Goal: Task Accomplishment & Management: Use online tool/utility

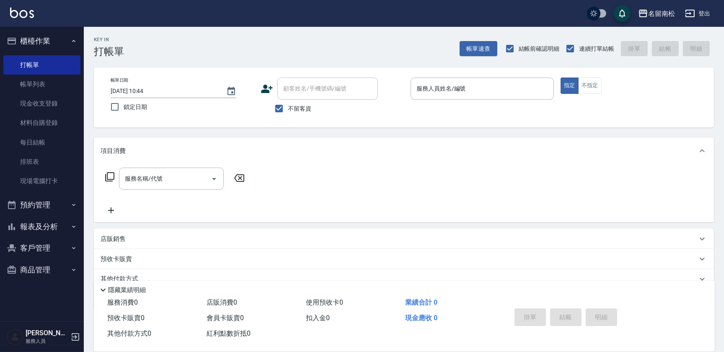
click at [3, 216] on button "報表及分析" at bounding box center [41, 227] width 77 height 22
click at [433, 95] on input "服務人員姓名/編號" at bounding box center [483, 88] width 136 height 15
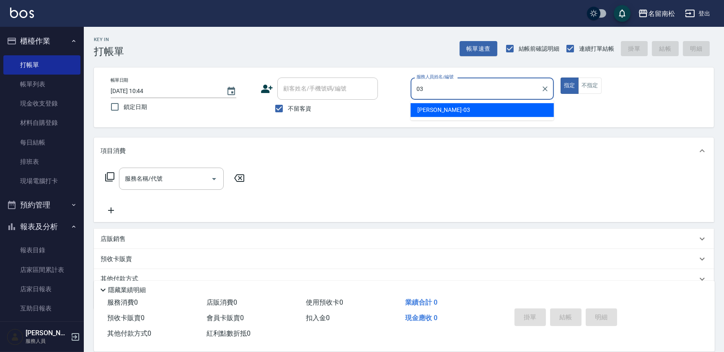
type input "[PERSON_NAME]-03"
type button "true"
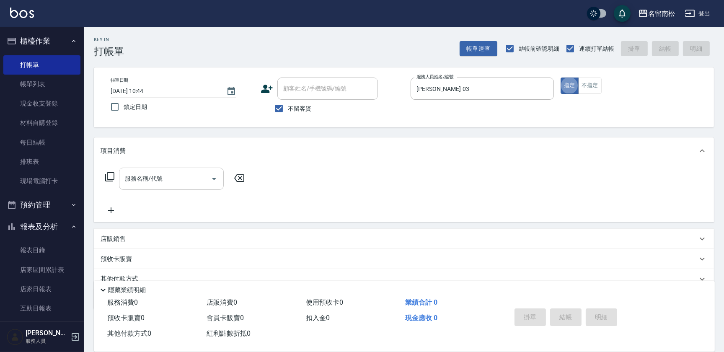
click at [170, 178] on input "服務名稱/代號" at bounding box center [165, 178] width 85 height 15
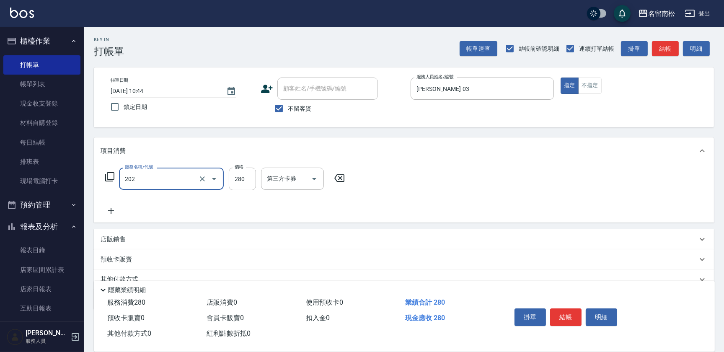
type input "洗髮[280](202)"
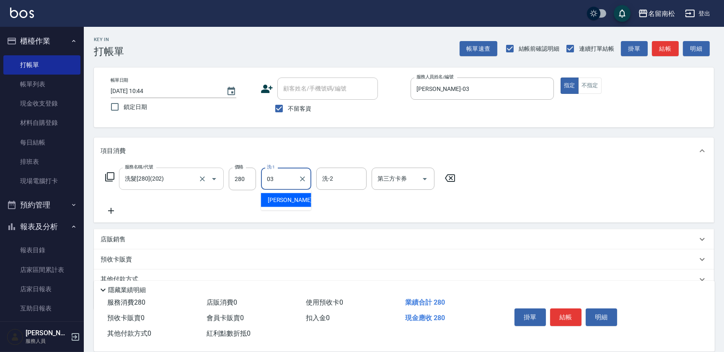
type input "[PERSON_NAME]-03"
click at [107, 213] on icon at bounding box center [111, 211] width 21 height 10
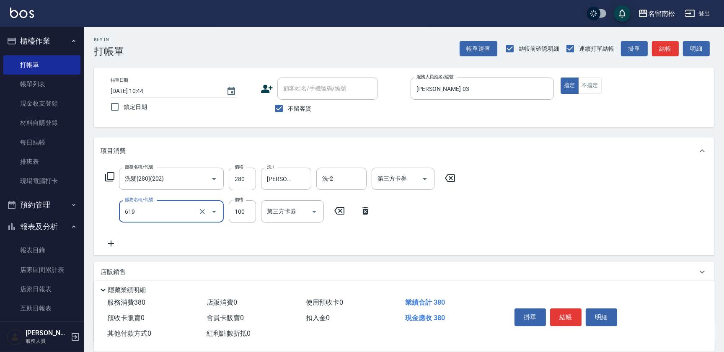
type input "[PERSON_NAME].玻酸.晶膜.水療(619)"
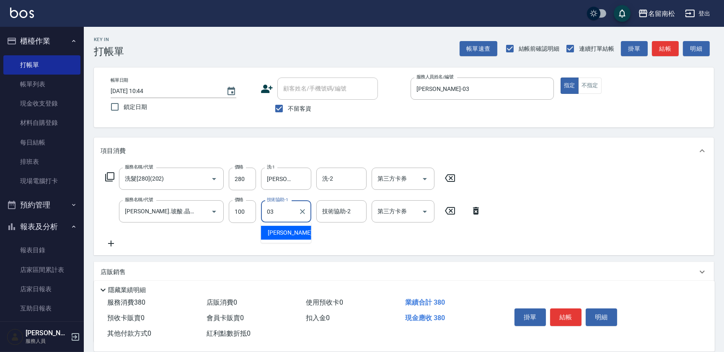
type input "[PERSON_NAME]-03"
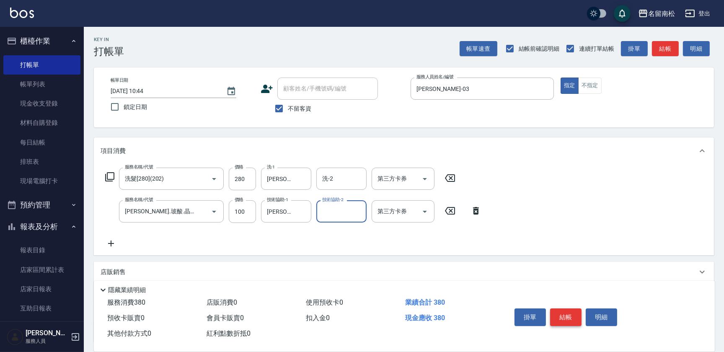
click at [568, 323] on button "結帳" at bounding box center [565, 318] width 31 height 18
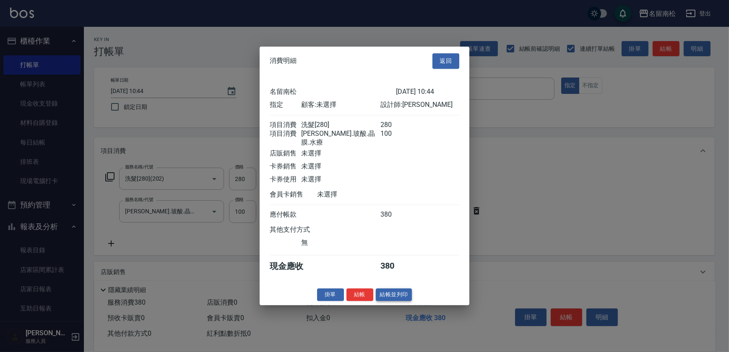
click at [400, 290] on button "結帳並列印" at bounding box center [394, 294] width 36 height 13
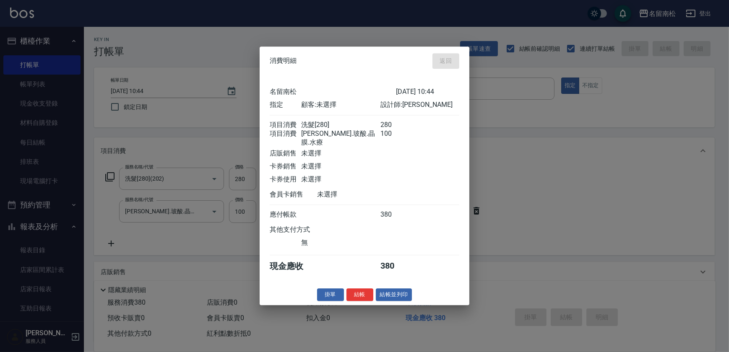
type input "[DATE] 12:03"
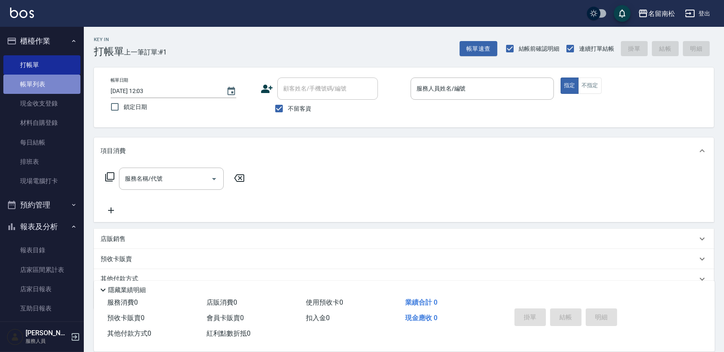
click at [47, 85] on link "帳單列表" at bounding box center [41, 84] width 77 height 19
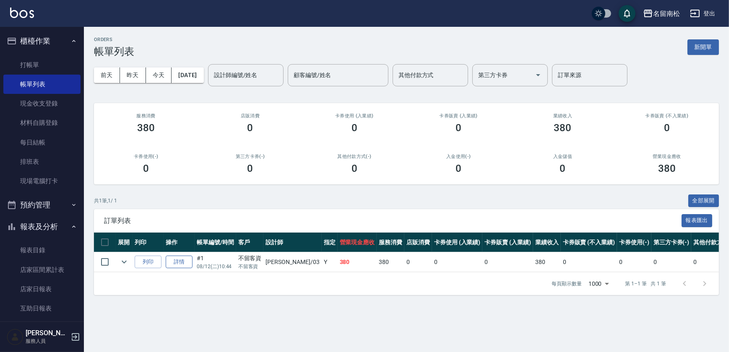
click at [181, 257] on link "詳情" at bounding box center [179, 262] width 27 height 13
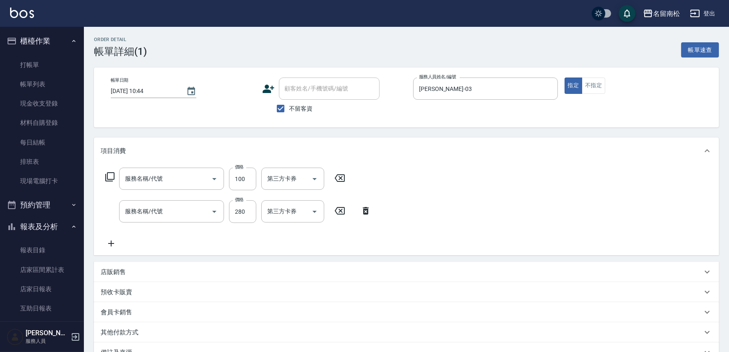
type input "[DATE] 10:44"
checkbox input "true"
type input "[PERSON_NAME]-03"
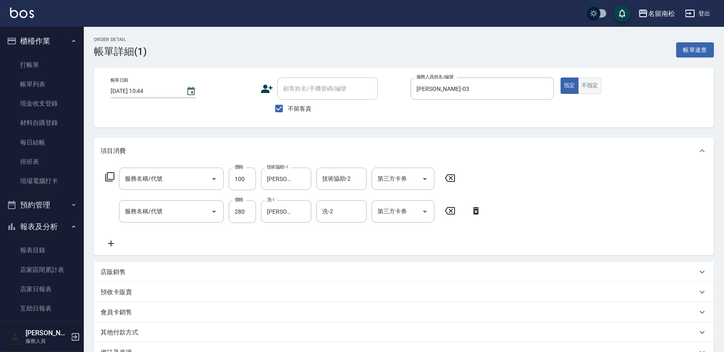
type input "[PERSON_NAME].玻酸.晶膜.水療(619)"
type input "洗髮[280](202)"
click at [594, 86] on button "不指定" at bounding box center [589, 86] width 23 height 16
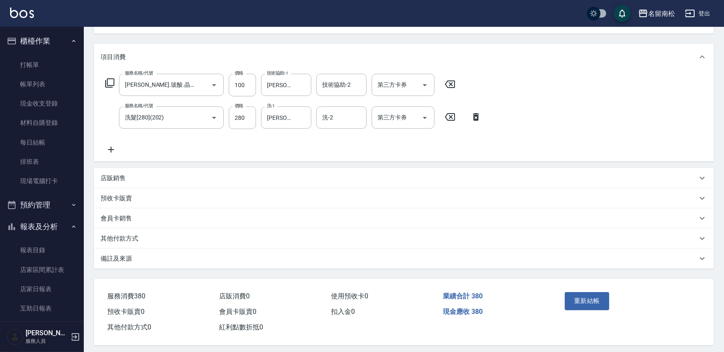
scroll to position [99, 0]
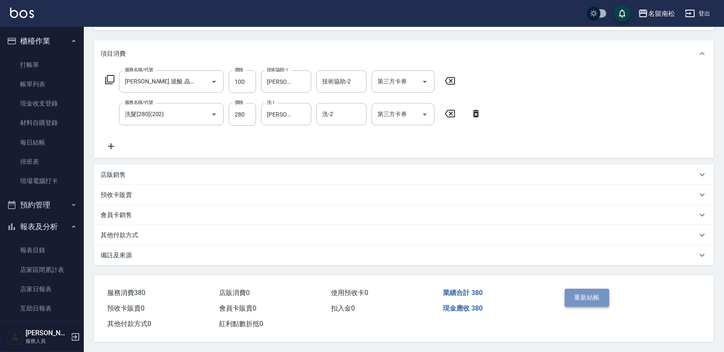
click at [599, 299] on button "重新結帳" at bounding box center [587, 298] width 44 height 18
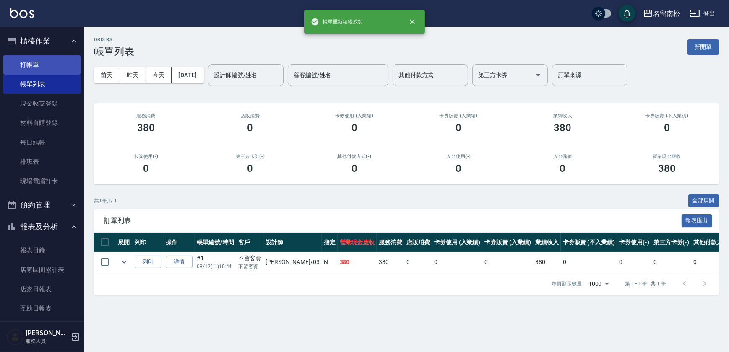
click at [48, 62] on link "打帳單" at bounding box center [41, 64] width 77 height 19
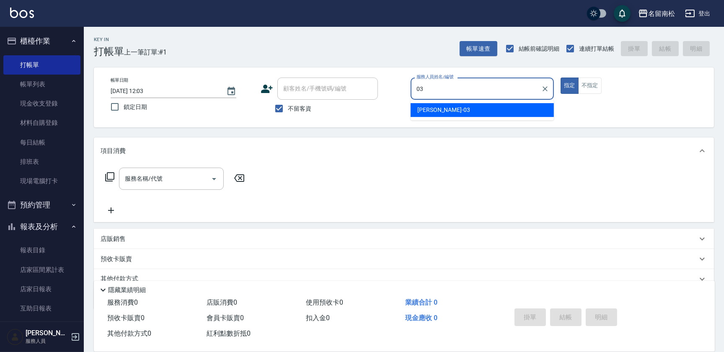
type input "[PERSON_NAME]-03"
type button "true"
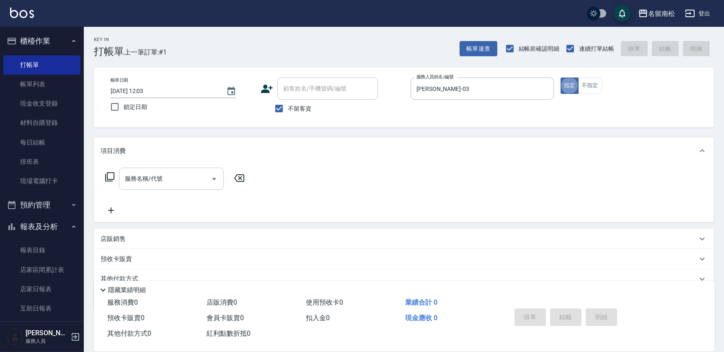
click at [176, 189] on div "服務名稱/代號" at bounding box center [171, 179] width 105 height 22
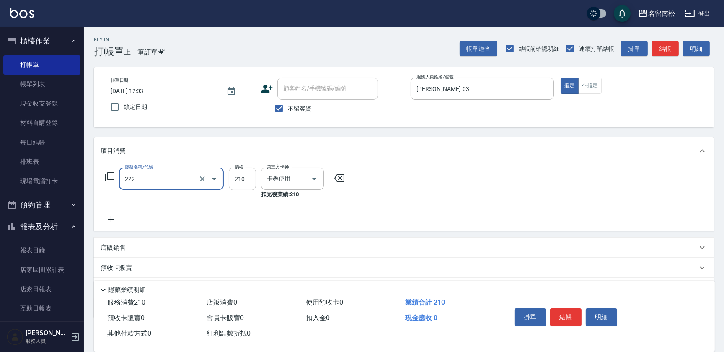
type input "洗髮卡券[210](222)"
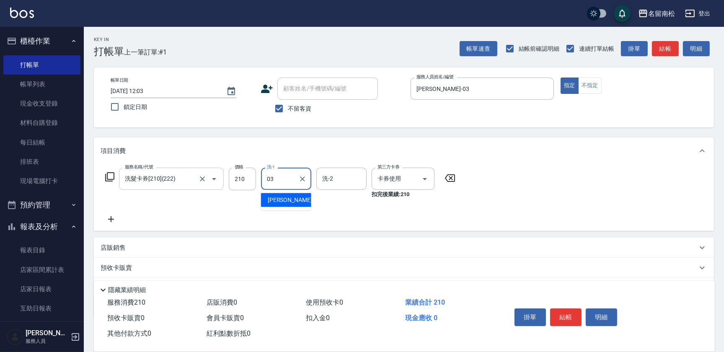
type input "[PERSON_NAME]-03"
drag, startPoint x: 112, startPoint y: 213, endPoint x: 111, endPoint y: 219, distance: 5.5
click at [111, 219] on div "服務名稱/代號 洗髮卡券[210](222) 服務名稱/代號 價格 210 價格 洗-1 [PERSON_NAME]-03 洗-1 洗-2 洗-2 第三方卡券…" at bounding box center [281, 196] width 360 height 57
click at [111, 219] on icon at bounding box center [111, 219] width 6 height 6
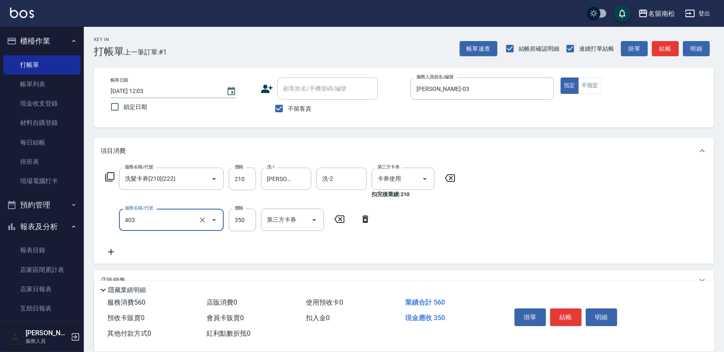
type input "剪髮(350)(403)"
click at [562, 306] on div "掛單 結帳 明細" at bounding box center [565, 318] width 109 height 26
click at [566, 319] on button "結帳" at bounding box center [565, 318] width 31 height 18
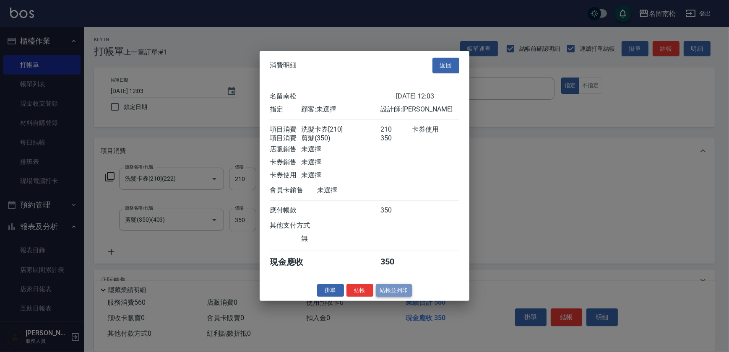
click at [394, 296] on button "結帳並列印" at bounding box center [394, 290] width 36 height 13
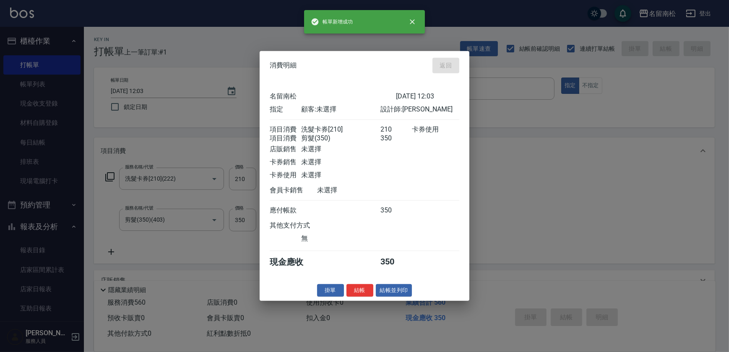
type input "[DATE] 12:04"
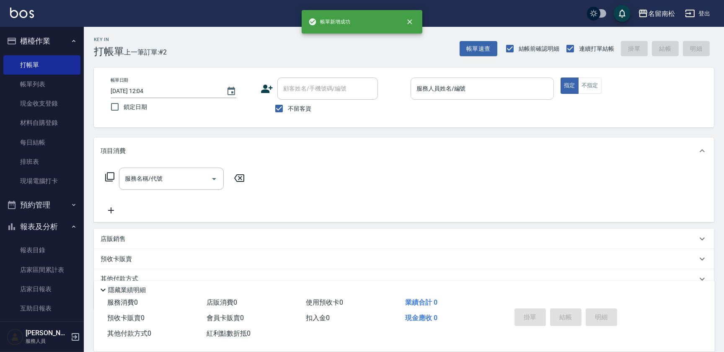
click at [507, 90] on input "服務人員姓名/編號" at bounding box center [483, 88] width 136 height 15
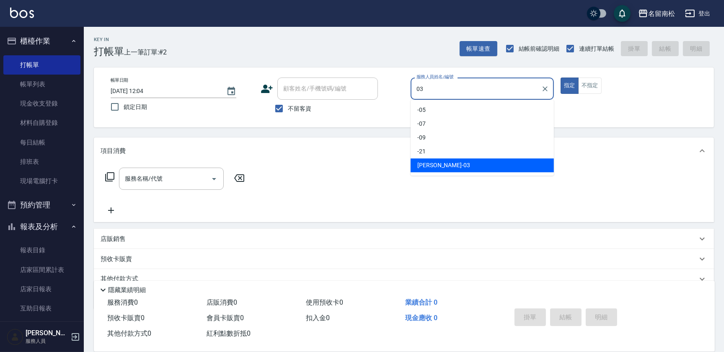
type input "[PERSON_NAME]-03"
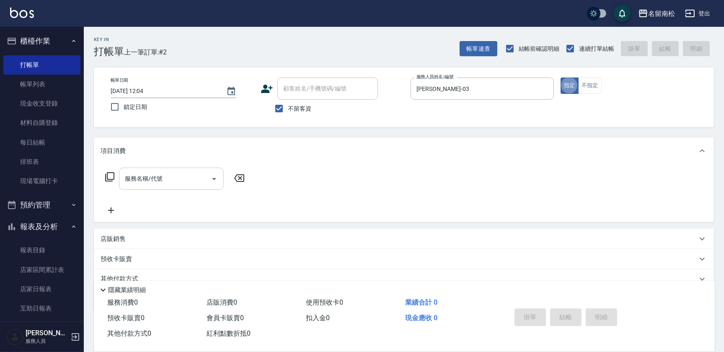
click at [141, 177] on input "服務名稱/代號" at bounding box center [165, 178] width 85 height 15
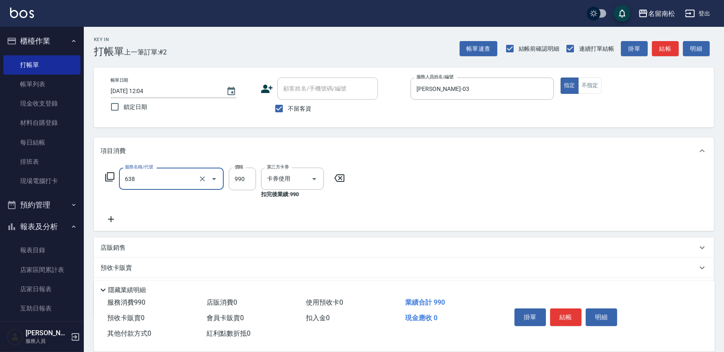
type input "(芙)頭皮養護套卡(638)"
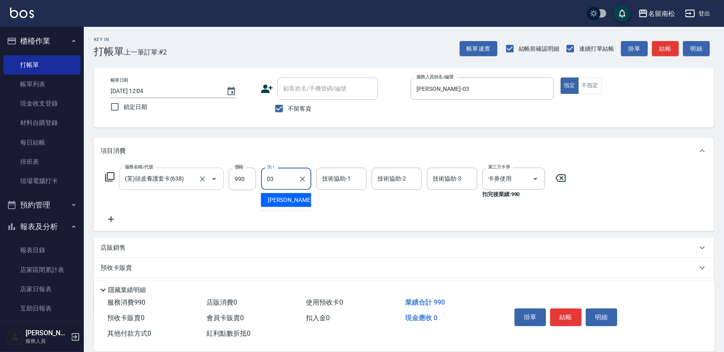
type input "[PERSON_NAME]-03"
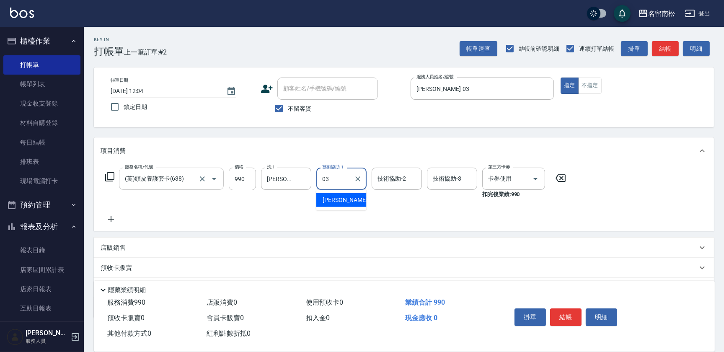
type input "[PERSON_NAME]-03"
click at [560, 310] on button "結帳" at bounding box center [565, 318] width 31 height 18
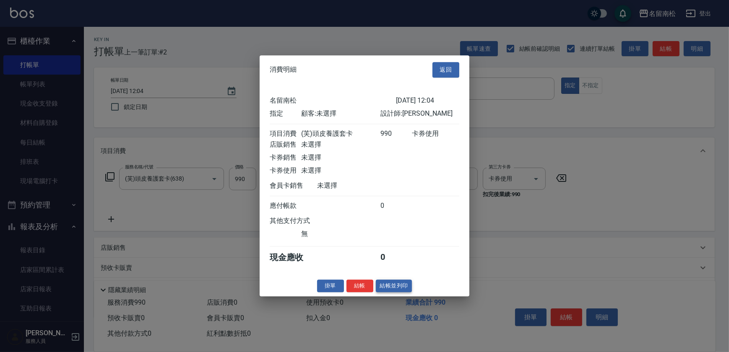
click at [397, 291] on button "結帳並列印" at bounding box center [394, 286] width 36 height 13
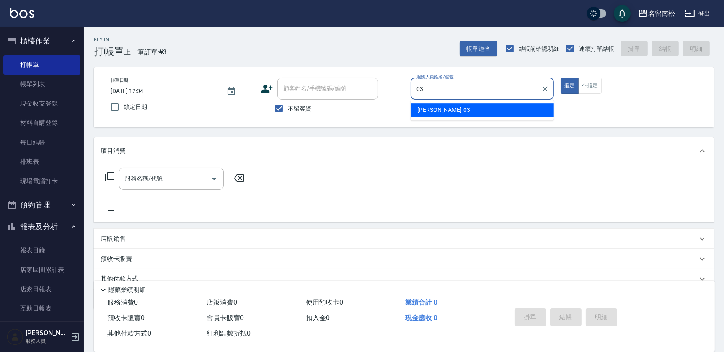
type input "[PERSON_NAME]-03"
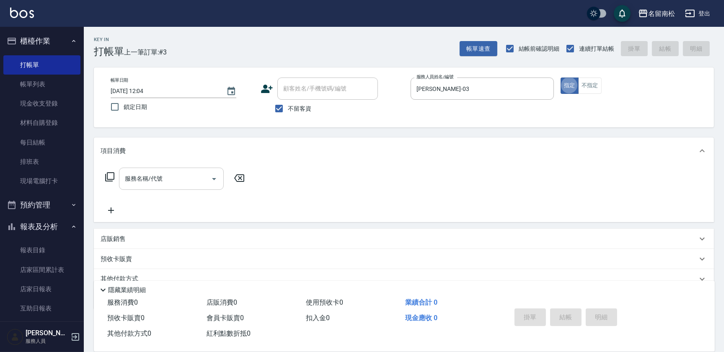
click at [158, 181] on input "服務名稱/代號" at bounding box center [165, 178] width 85 height 15
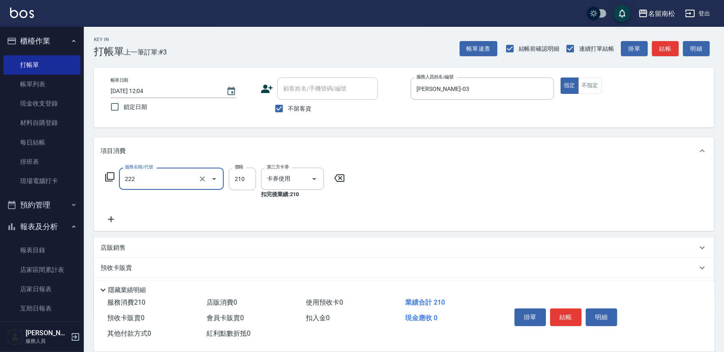
type input "洗髮卡券[210](222)"
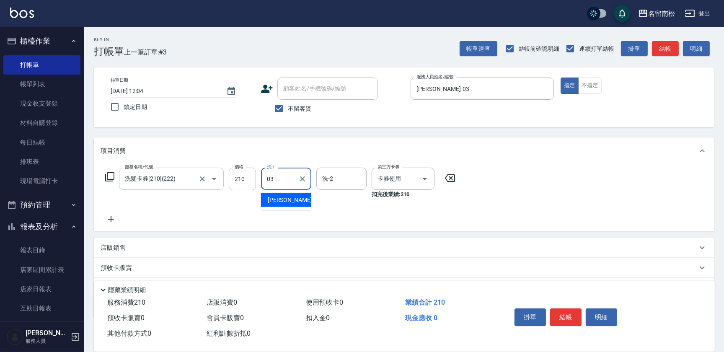
type input "[PERSON_NAME]-03"
click at [567, 314] on button "結帳" at bounding box center [565, 318] width 31 height 18
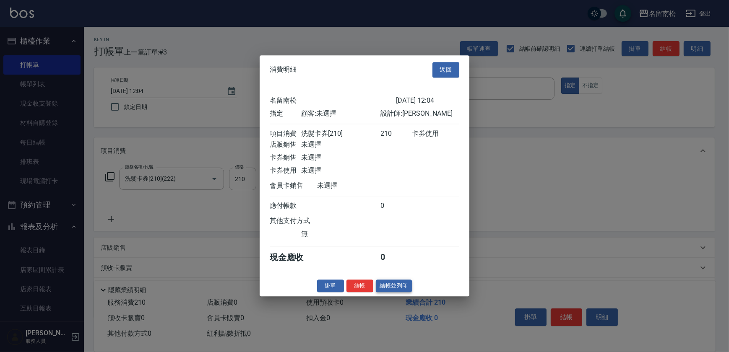
click at [386, 293] on button "結帳並列印" at bounding box center [394, 286] width 36 height 13
